Goal: Communication & Community: Answer question/provide support

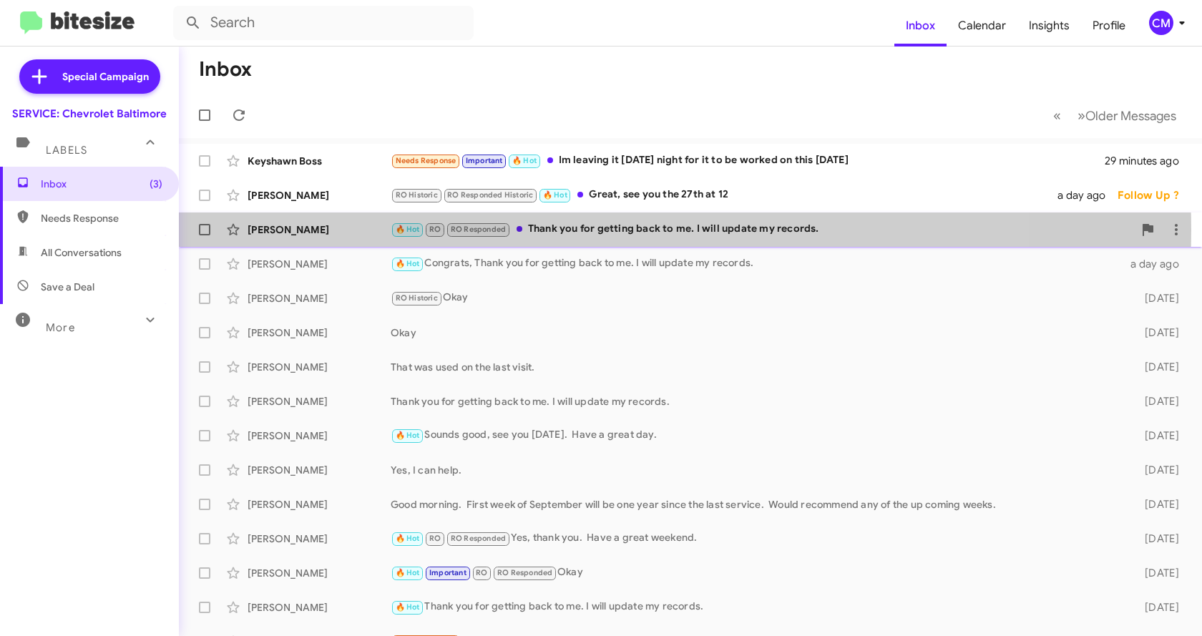
click at [565, 230] on div "🔥 Hot RO RO Responded Thank you for getting back to me. I will update my record…" at bounding box center [762, 229] width 743 height 16
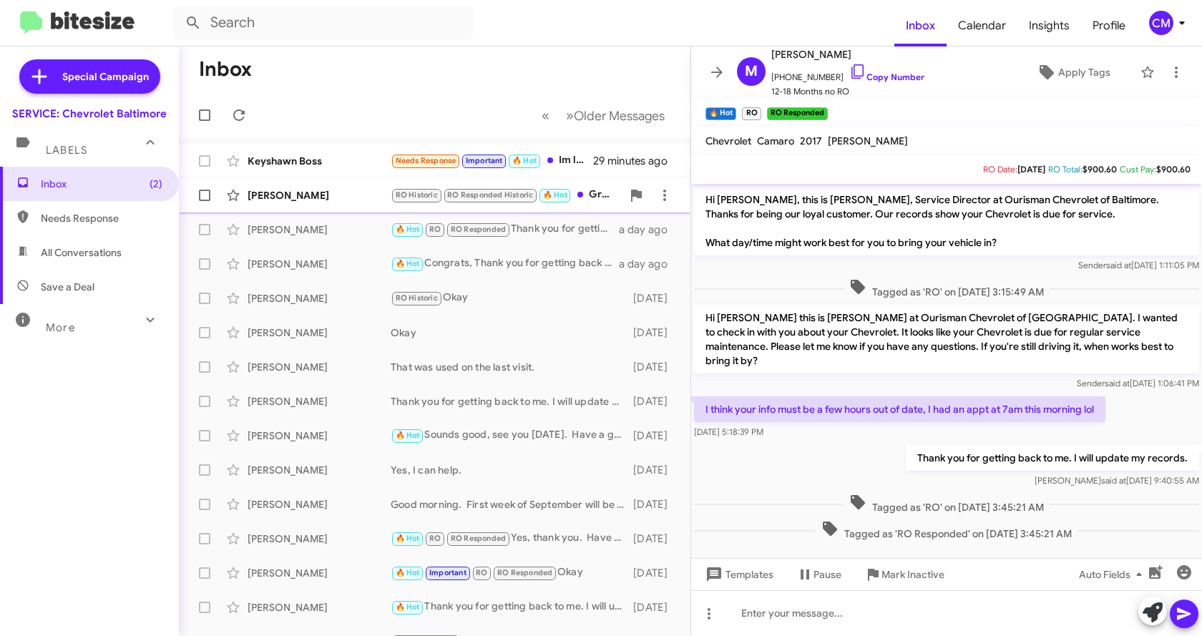
click at [258, 196] on div "[PERSON_NAME]" at bounding box center [319, 195] width 143 height 14
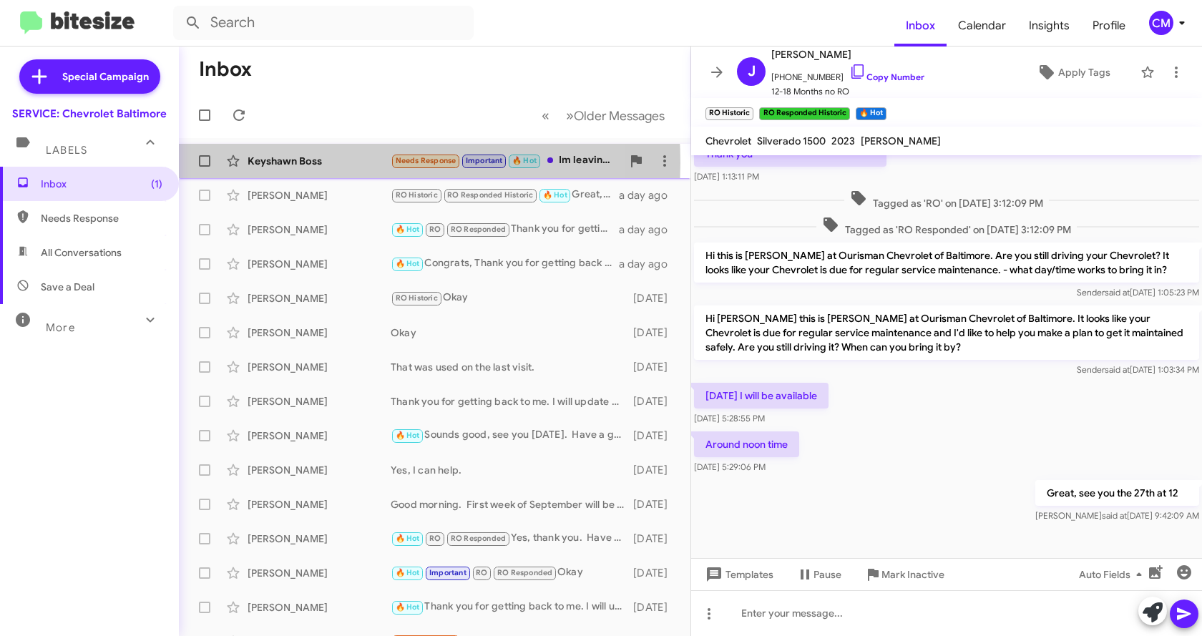
click at [289, 163] on div "Keyshawn Boss" at bounding box center [319, 161] width 143 height 14
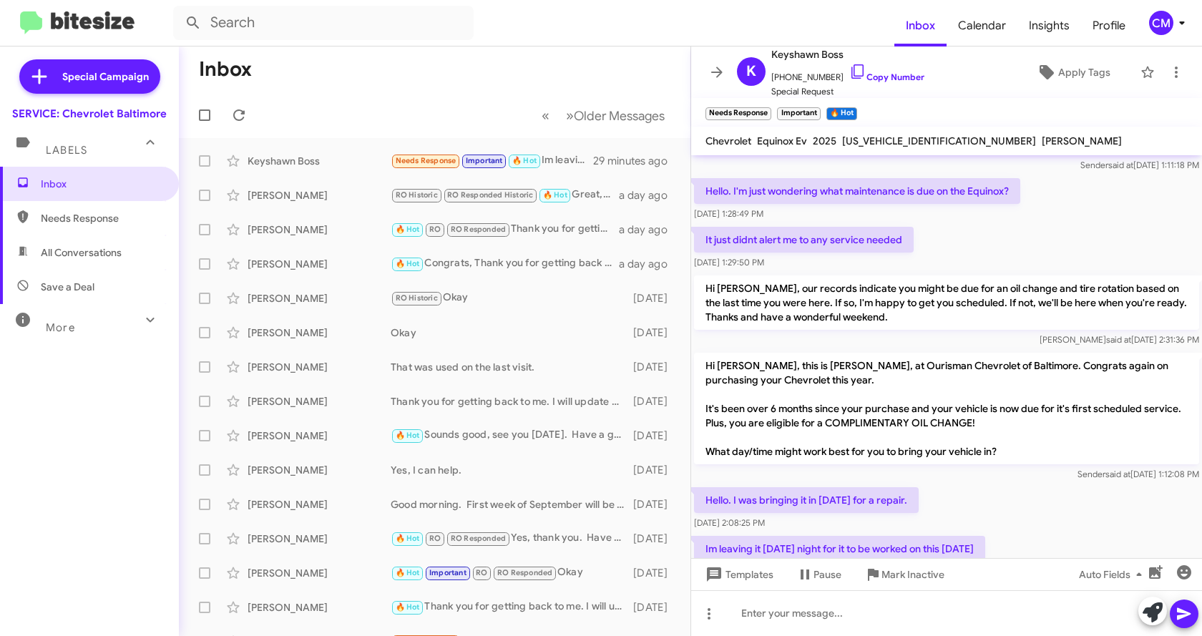
scroll to position [120, 0]
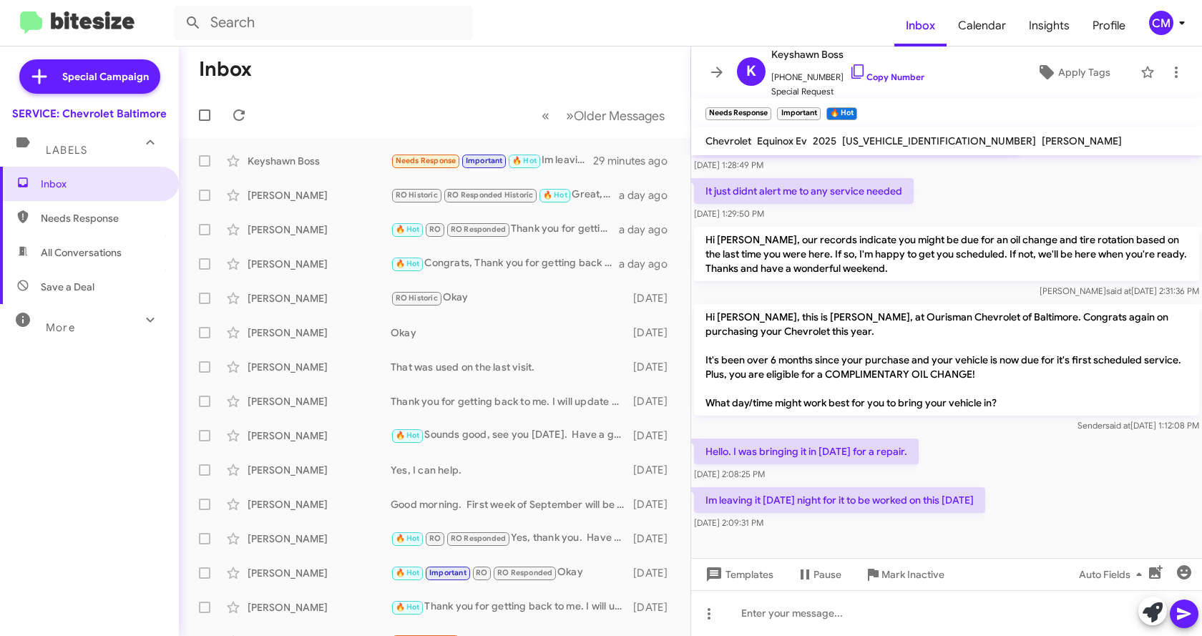
click at [1179, 610] on icon at bounding box center [1184, 614] width 14 height 12
click at [723, 578] on span "Templates" at bounding box center [738, 575] width 71 height 26
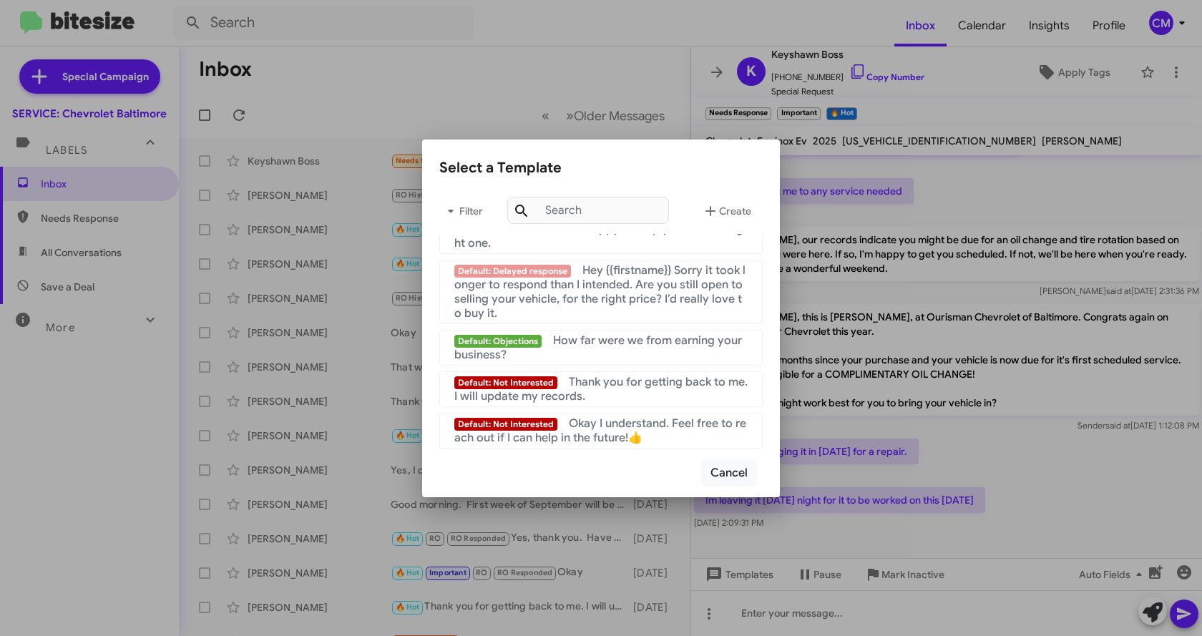
scroll to position [961, 0]
click at [617, 387] on span "Thank you for getting back to me. I will update my records." at bounding box center [600, 389] width 293 height 29
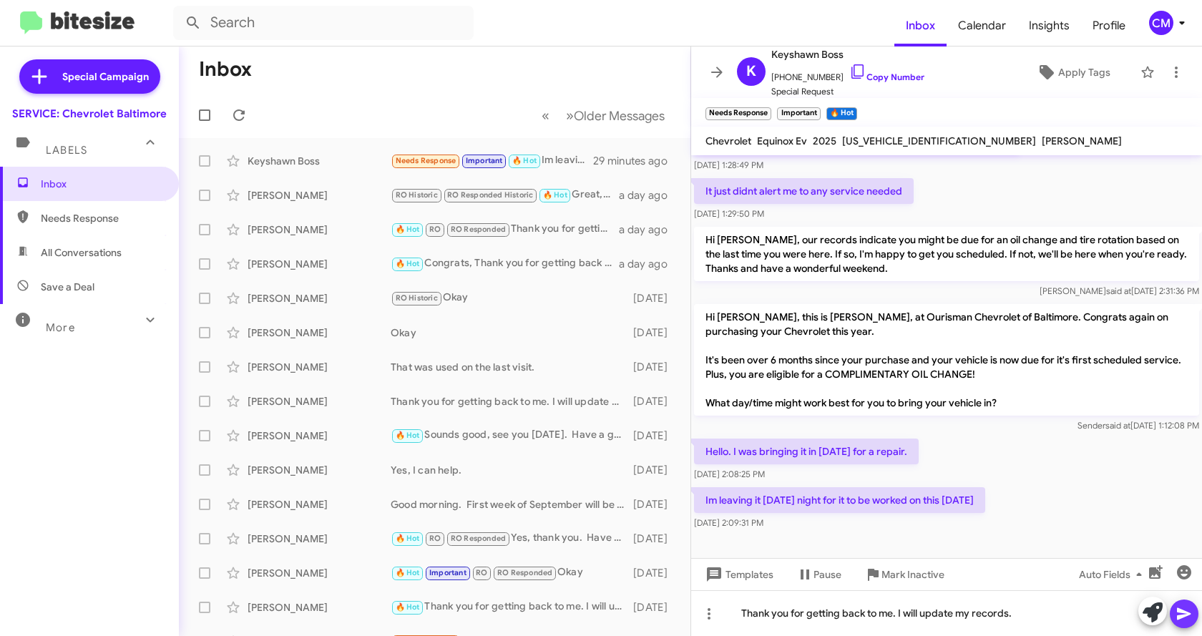
click at [1189, 618] on icon at bounding box center [1184, 614] width 17 height 17
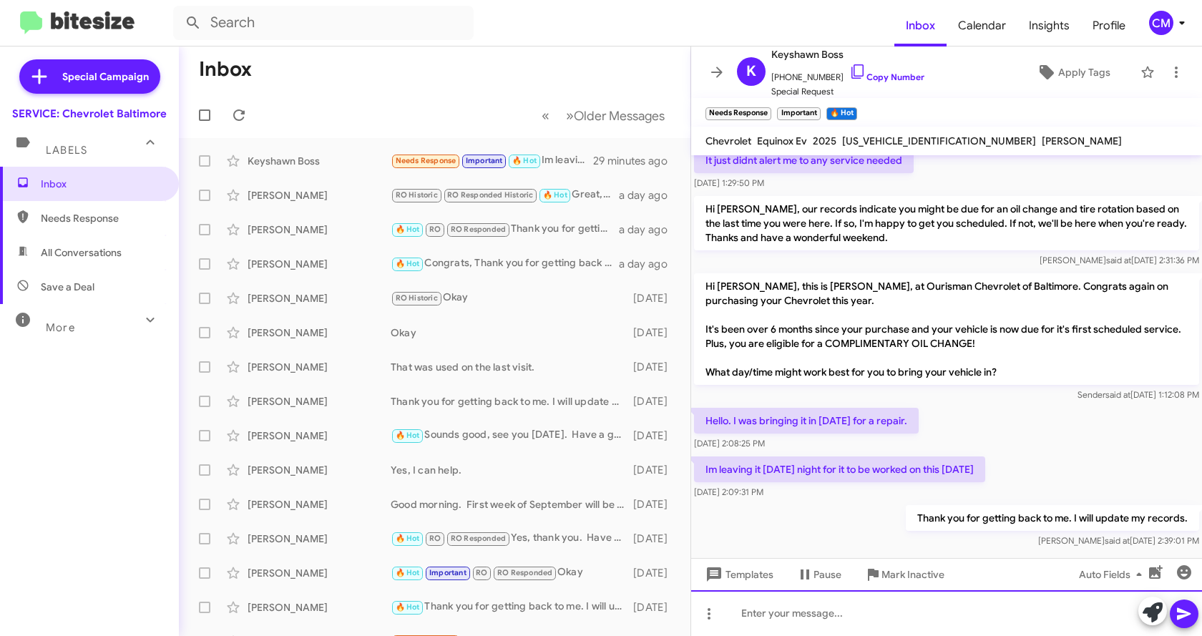
scroll to position [172, 0]
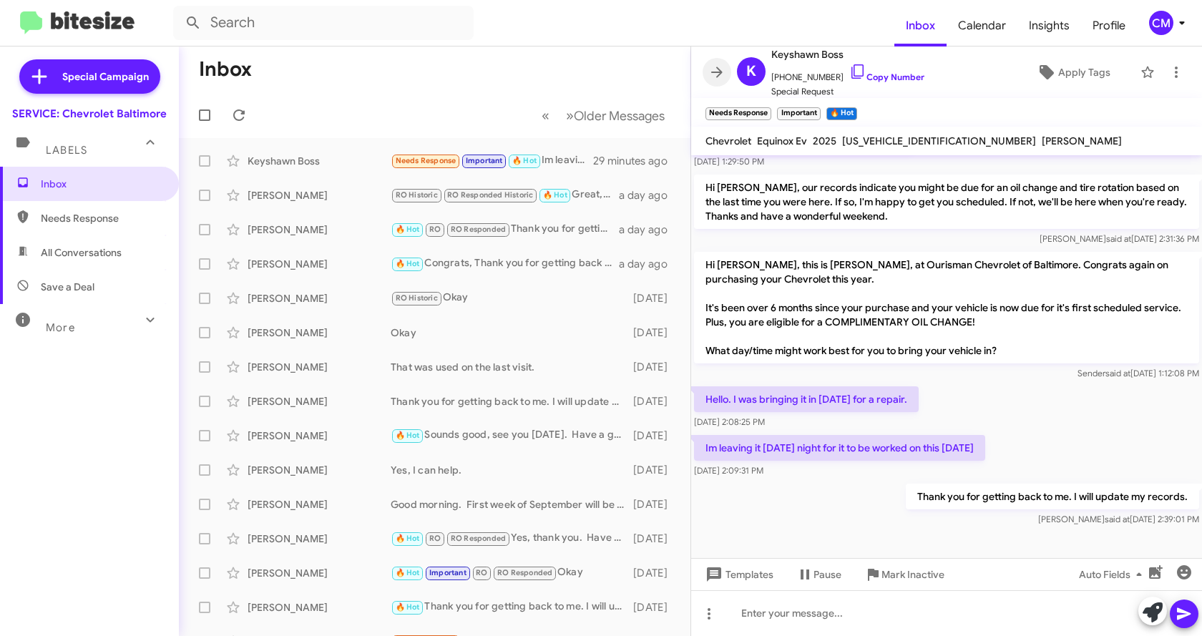
click at [710, 72] on icon at bounding box center [717, 72] width 17 height 17
